Goal: Information Seeking & Learning: Learn about a topic

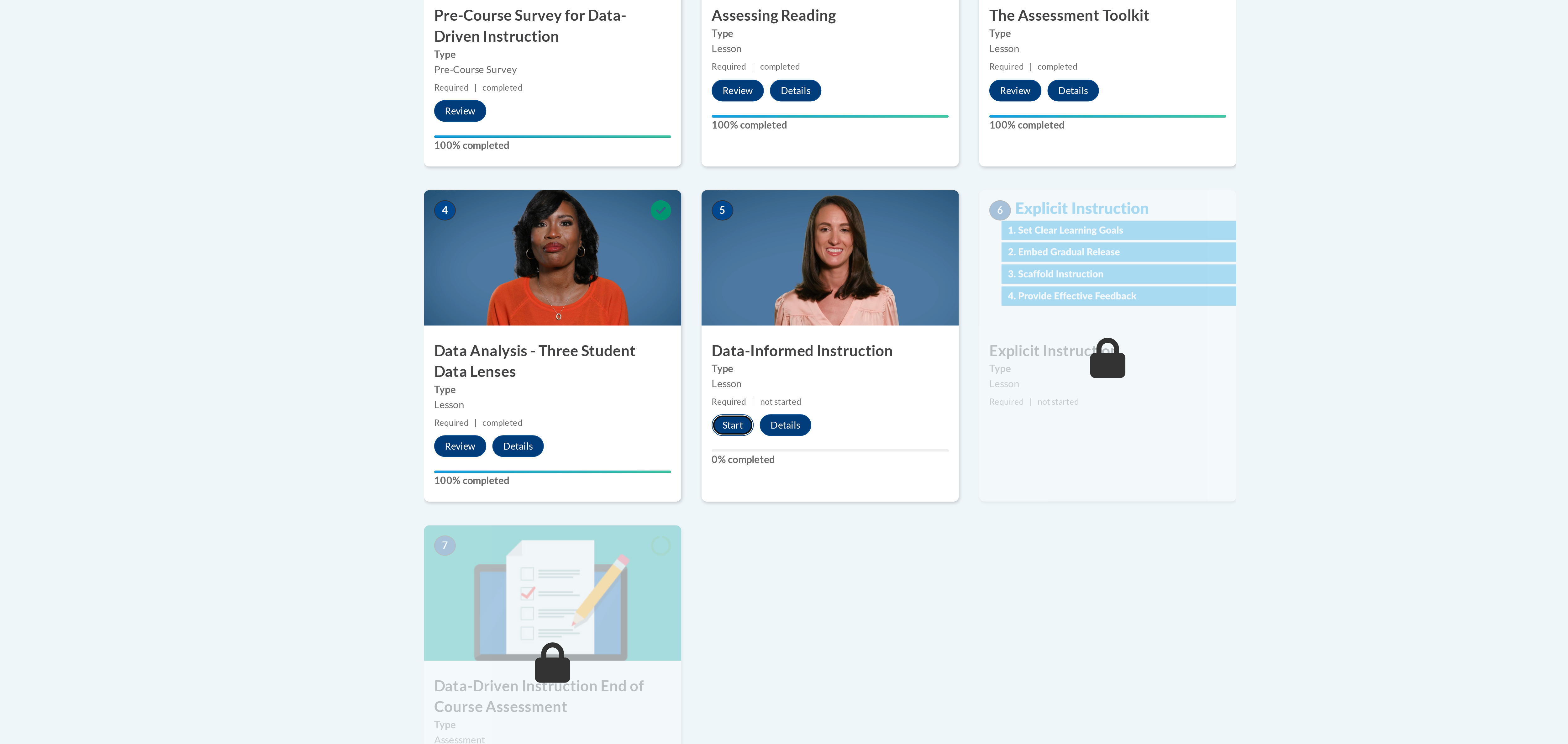
click at [740, 427] on button "Start" at bounding box center [739, 427] width 19 height 10
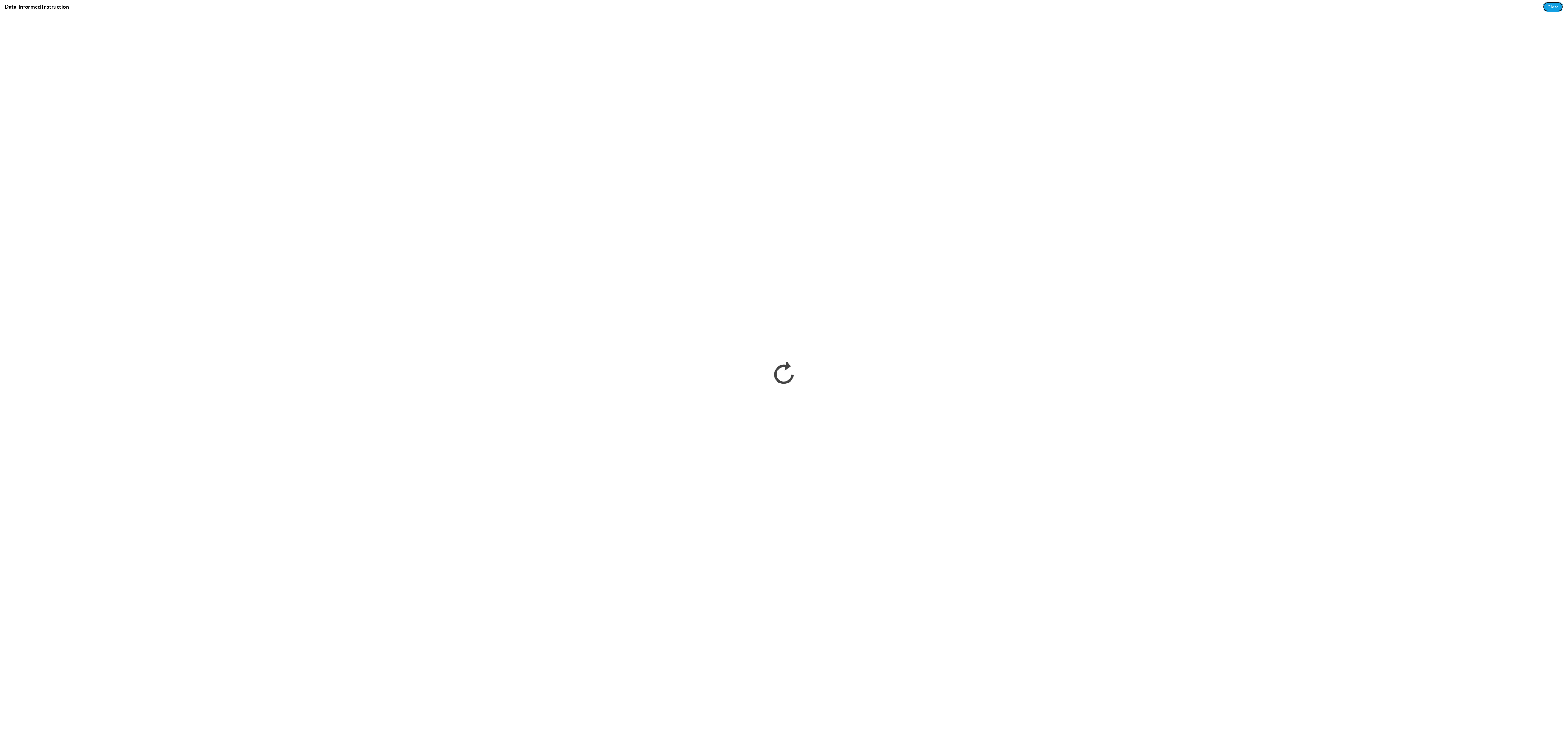
click at [1549, 11] on button "Close" at bounding box center [1554, 7] width 21 height 9
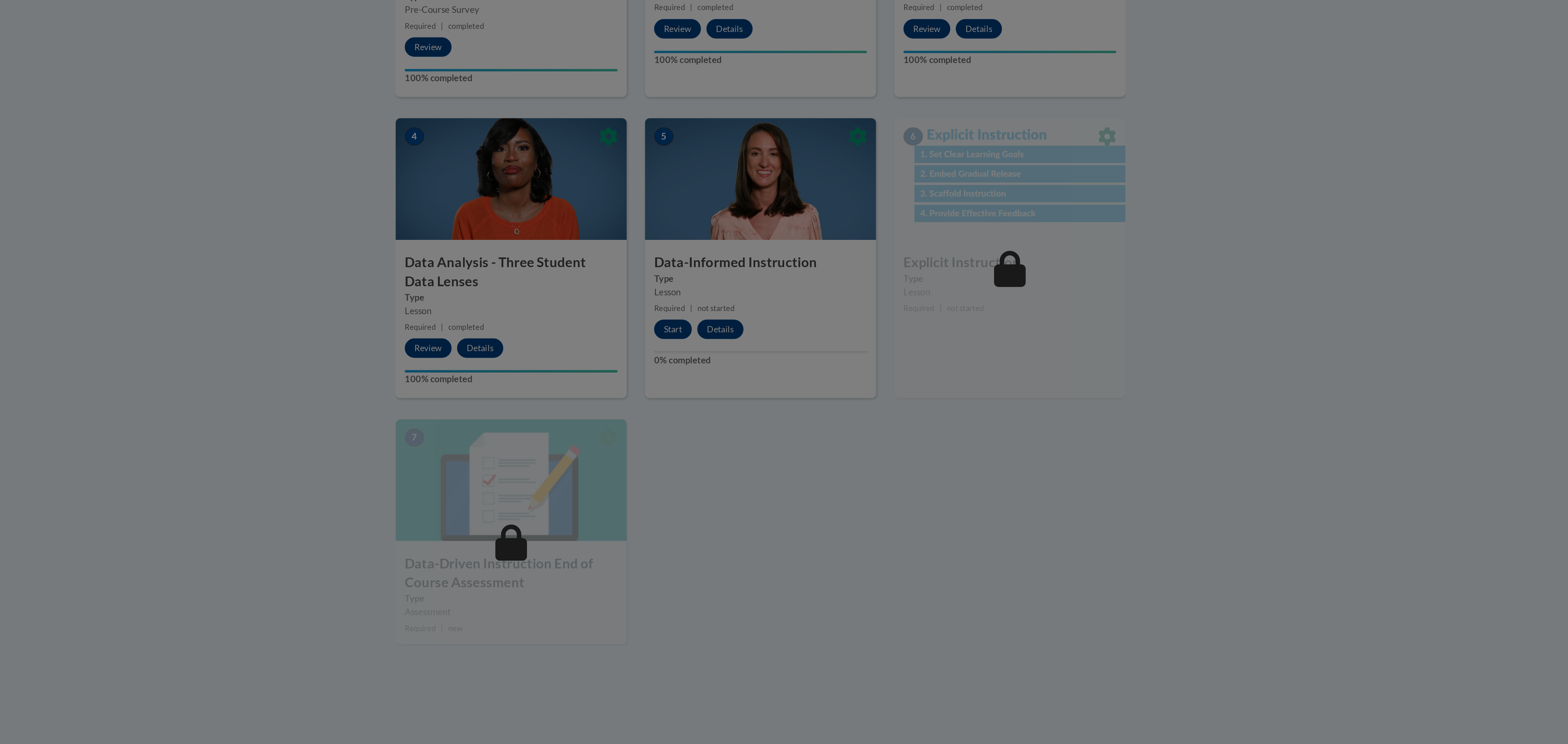
scroll to position [9, 0]
click at [742, 423] on div at bounding box center [784, 372] width 1568 height 744
click at [737, 418] on div at bounding box center [784, 372] width 1568 height 744
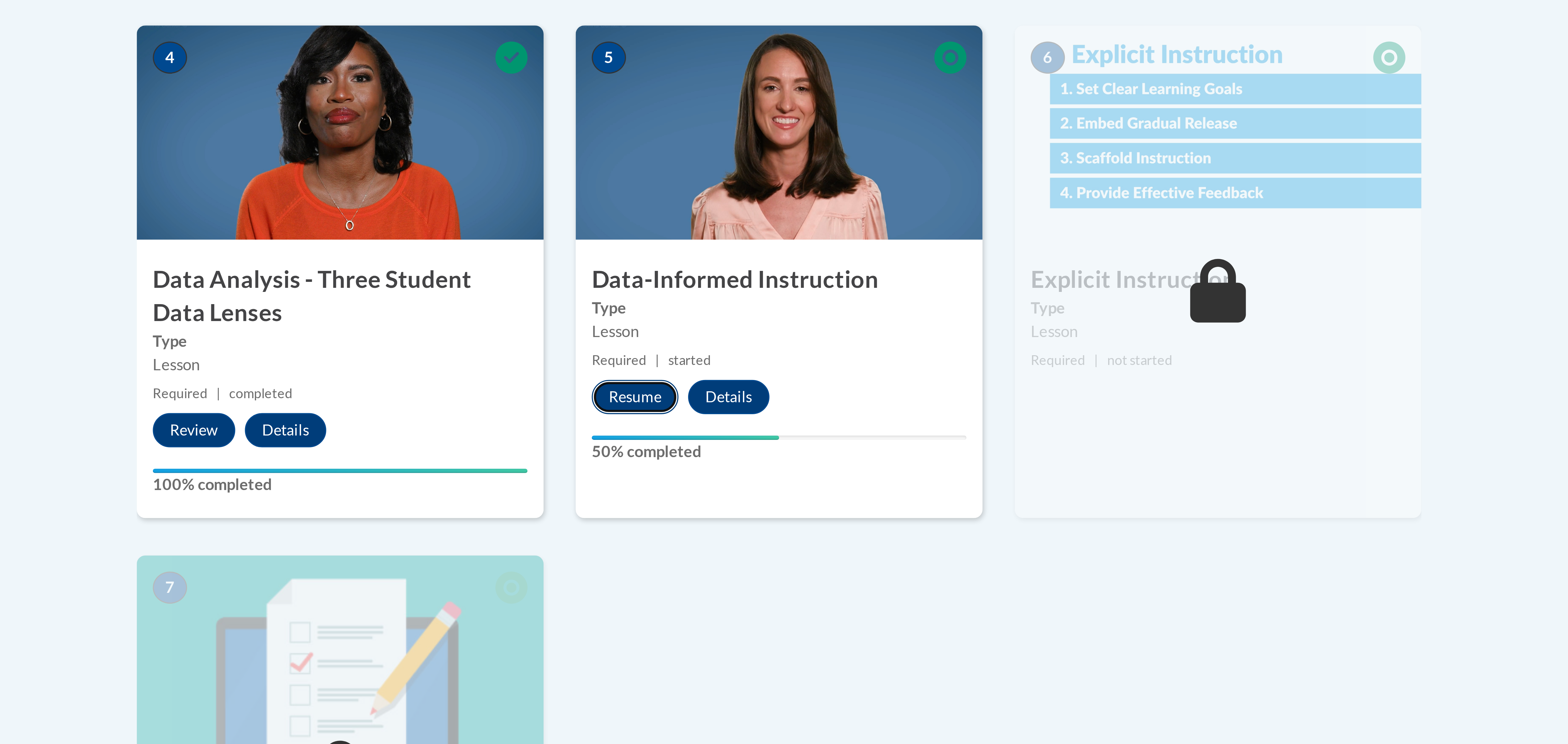
click at [746, 419] on button "Resume" at bounding box center [741, 421] width 26 height 10
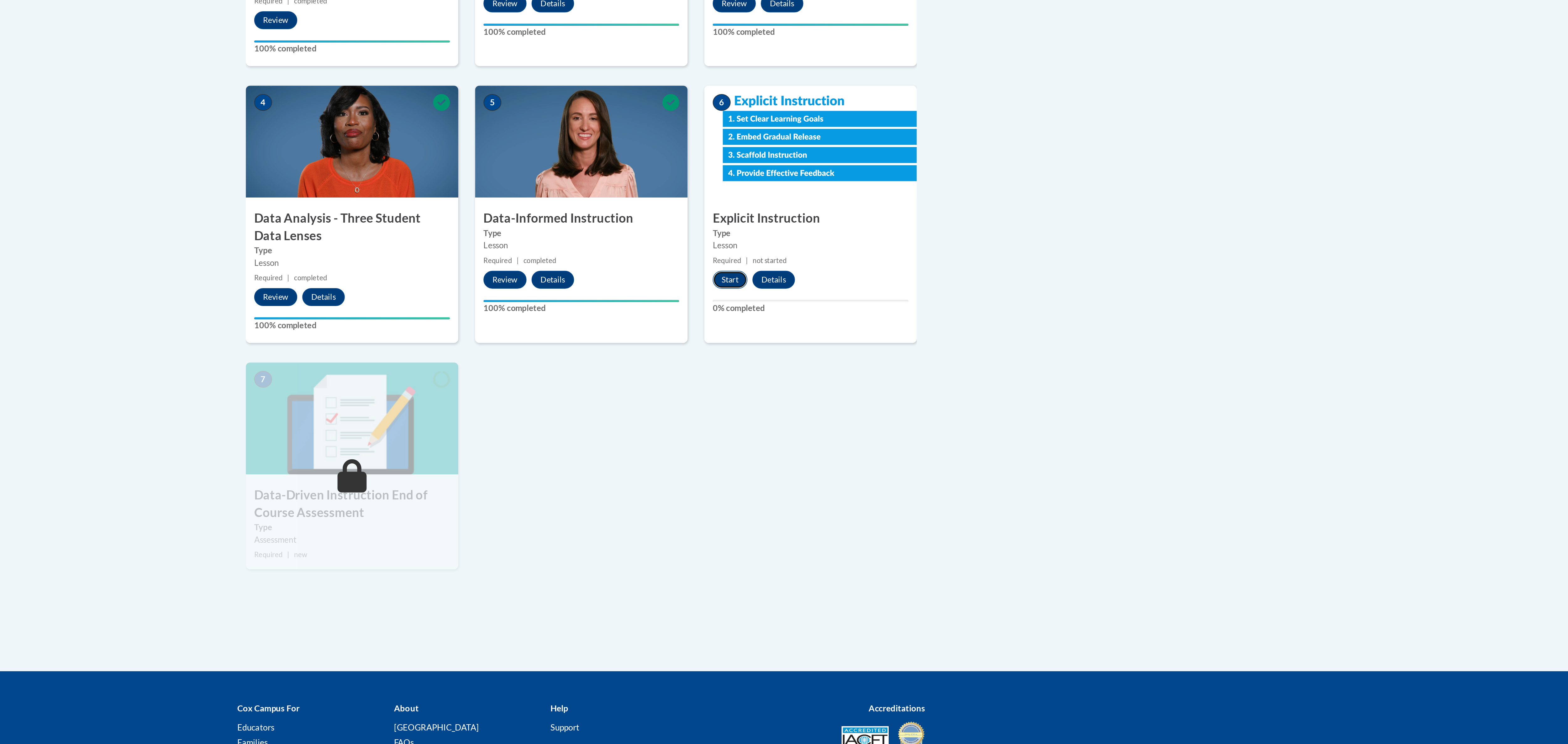
click at [864, 428] on button "Start" at bounding box center [868, 427] width 19 height 10
